Goal: Information Seeking & Learning: Compare options

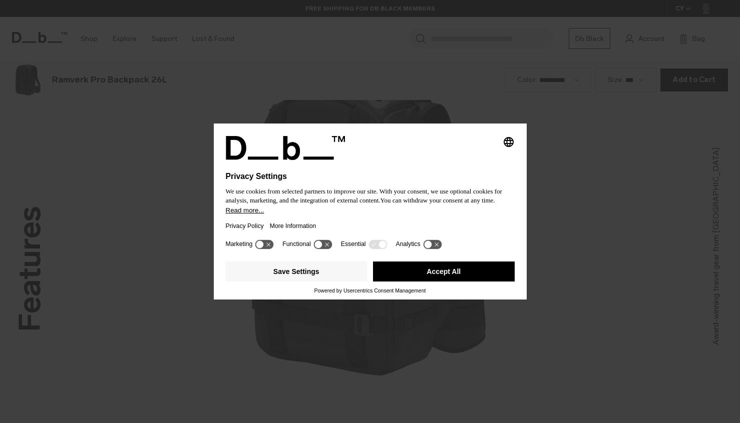
scroll to position [1270, 0]
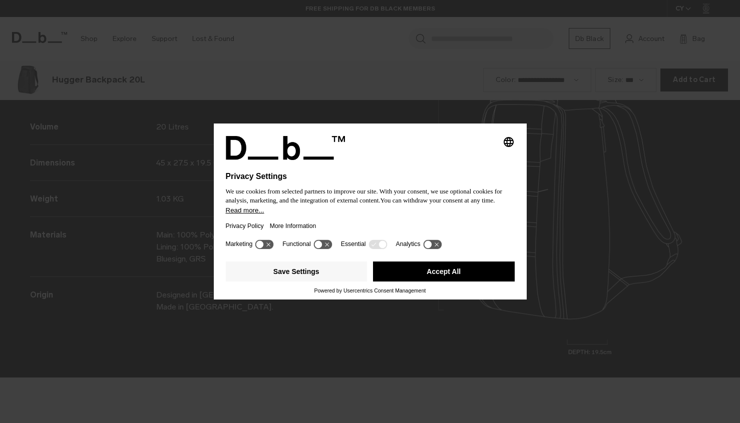
scroll to position [1270, 0]
